Goal: Information Seeking & Learning: Learn about a topic

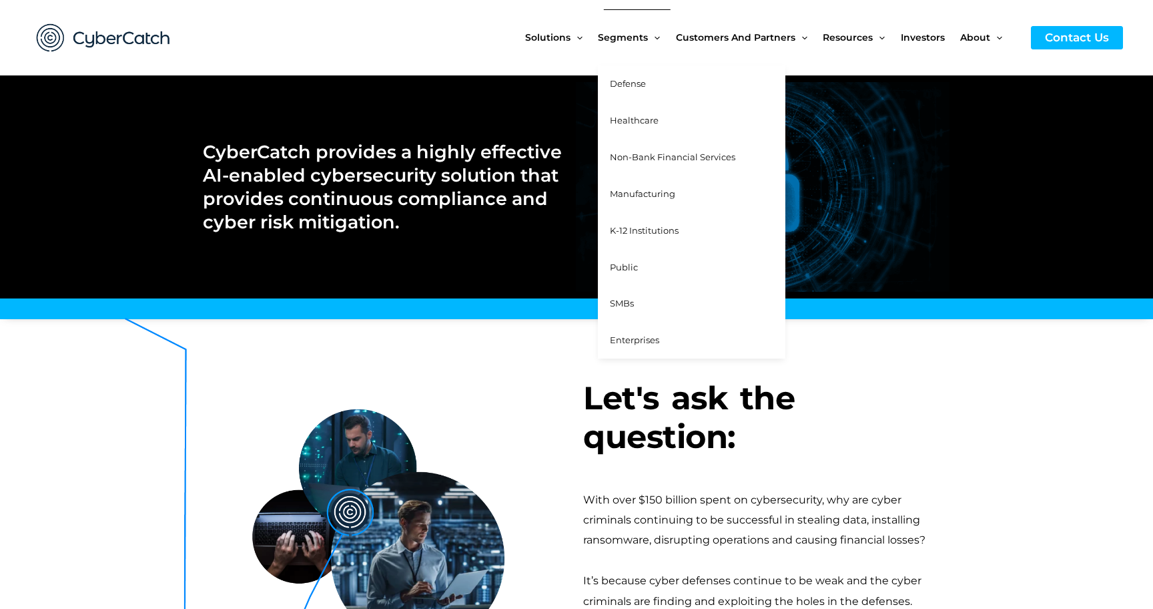
click at [635, 78] on span "Defense" at bounding box center [628, 83] width 36 height 11
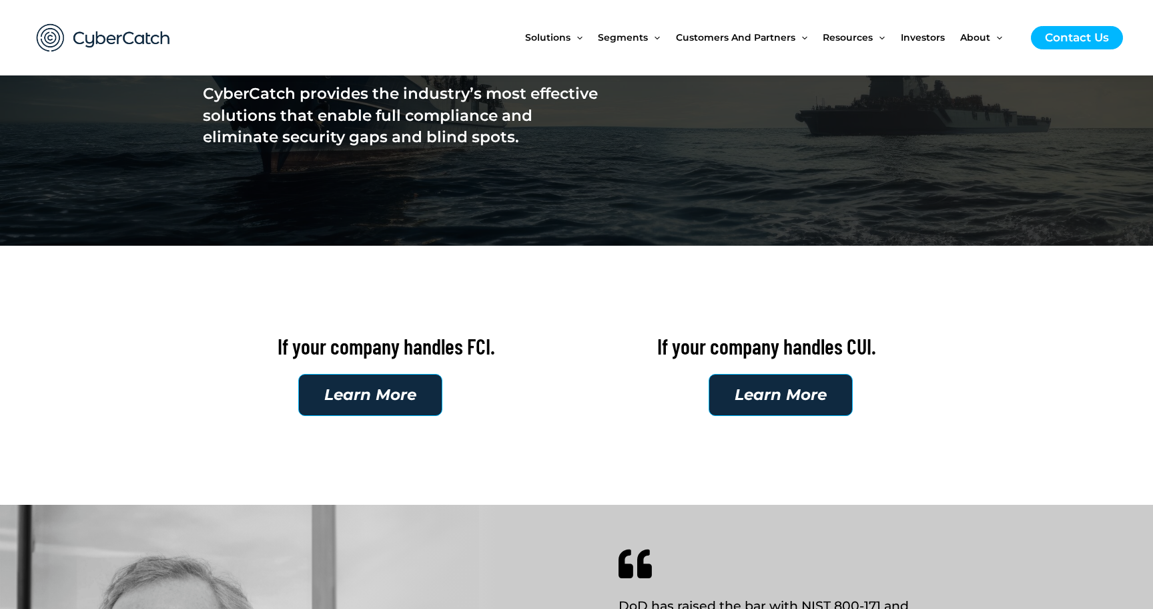
scroll to position [242, 0]
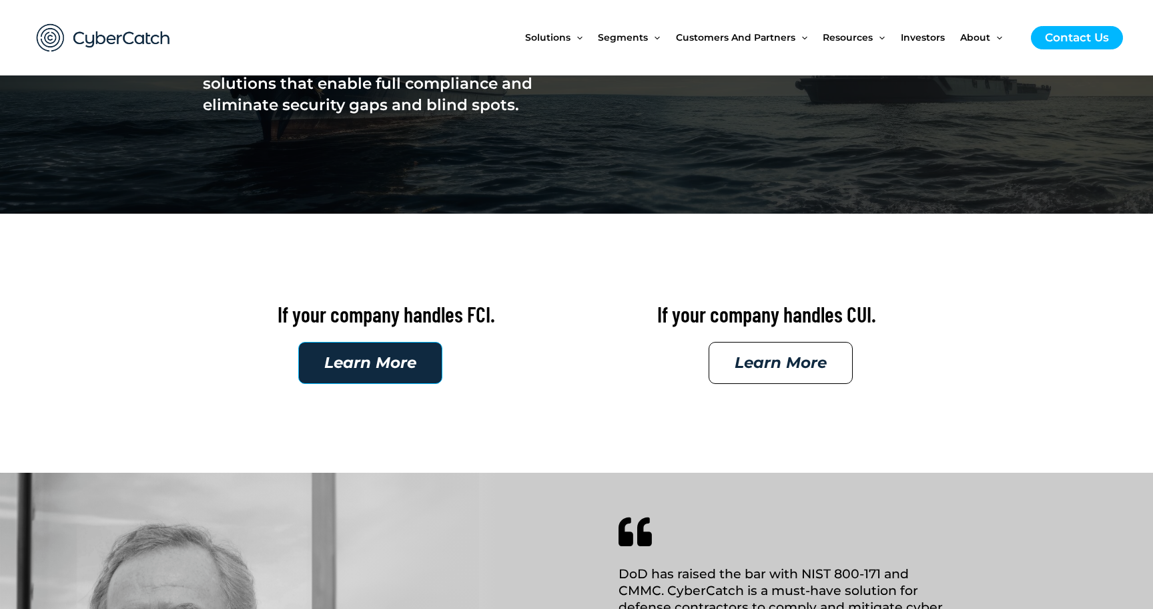
click at [783, 364] on span "Learn More" at bounding box center [781, 362] width 92 height 15
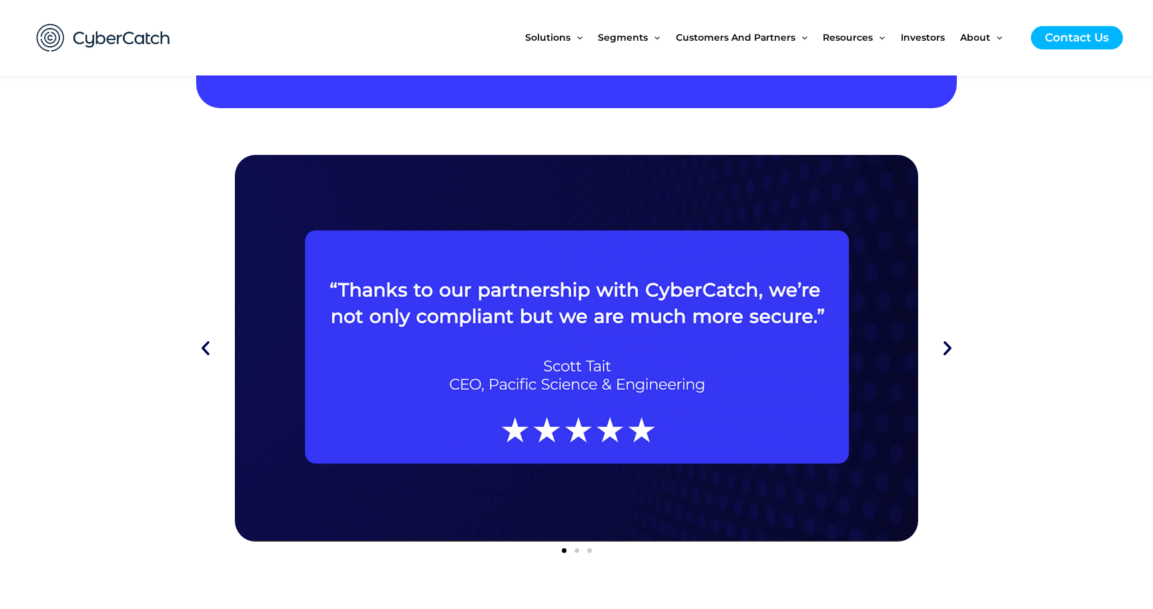
scroll to position [1258, 0]
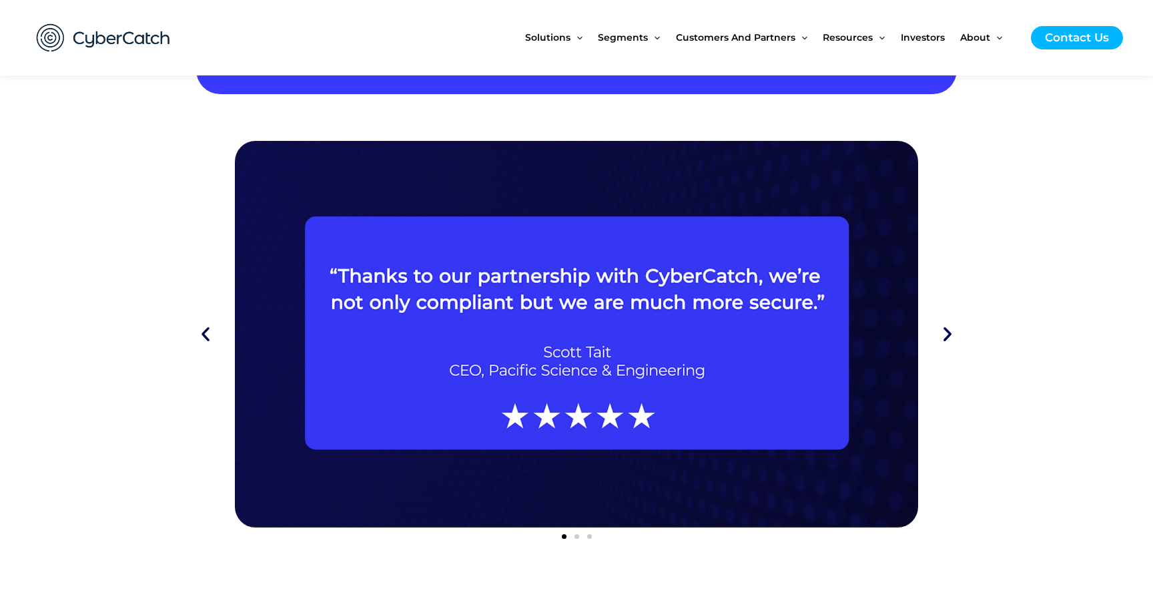
click at [948, 333] on icon "Next slide" at bounding box center [947, 333] width 19 height 19
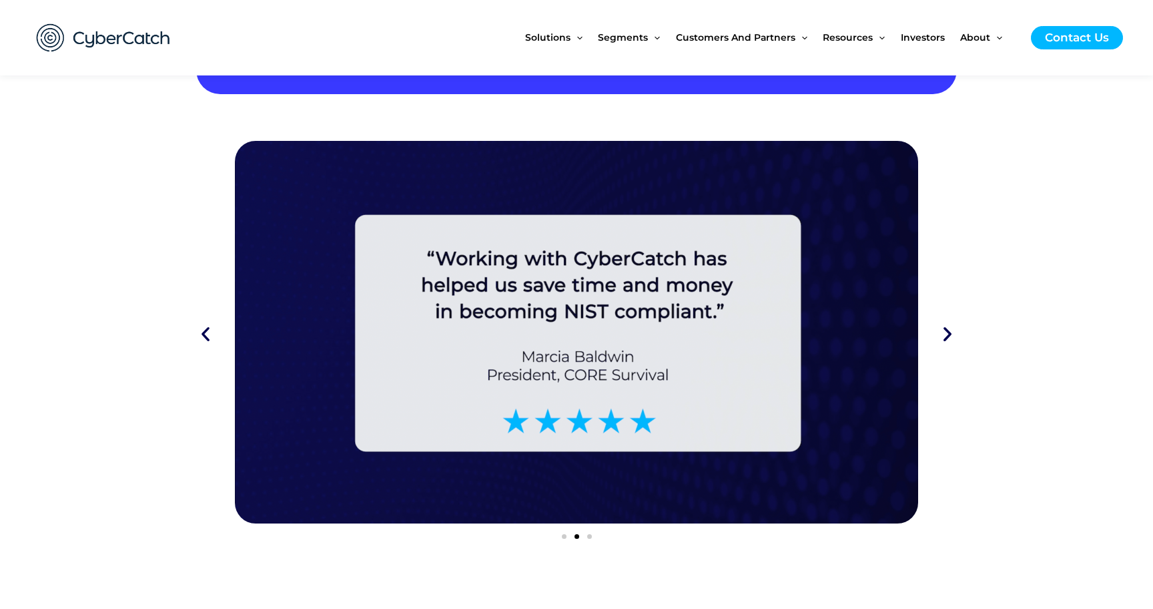
click at [948, 333] on icon "Next slide" at bounding box center [947, 333] width 19 height 19
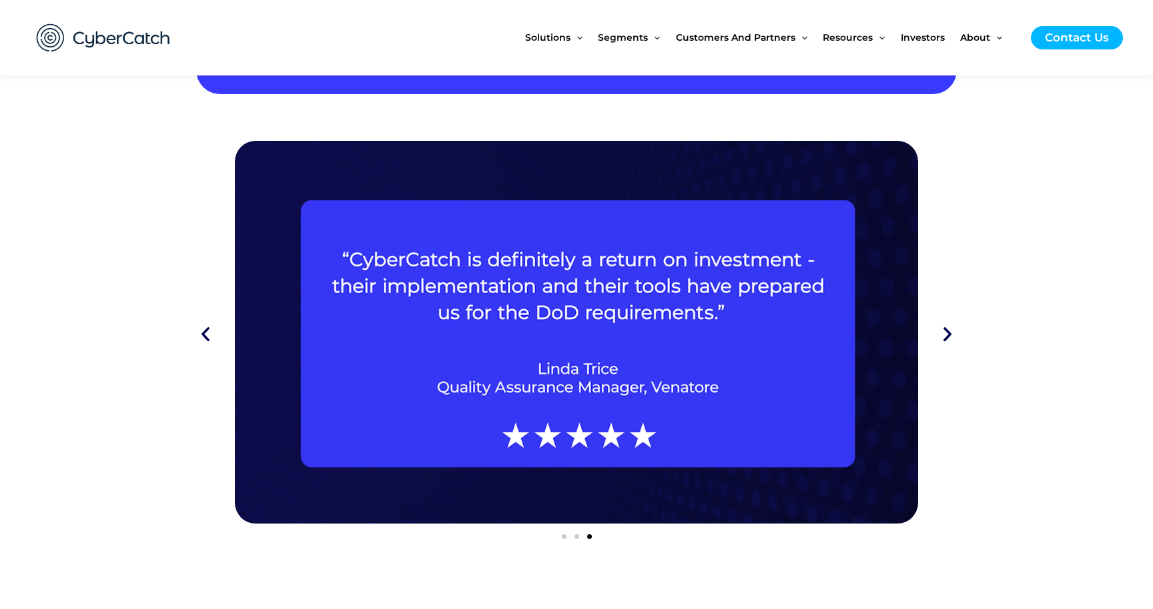
click at [948, 333] on icon "Next slide" at bounding box center [947, 333] width 19 height 19
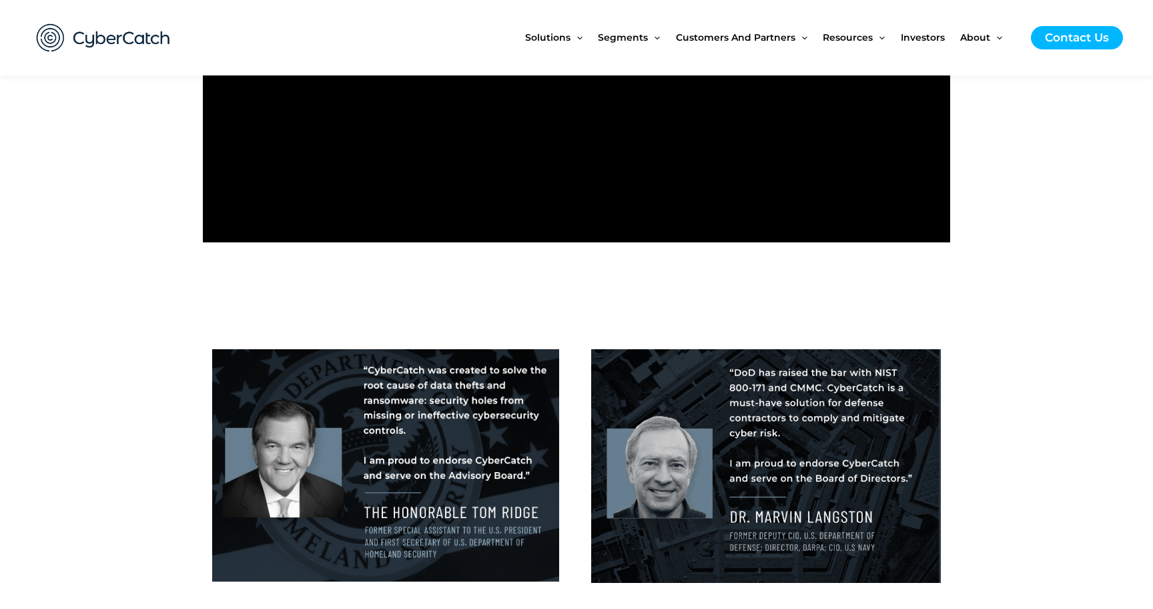
scroll to position [2101, 0]
